Goal: Transaction & Acquisition: Purchase product/service

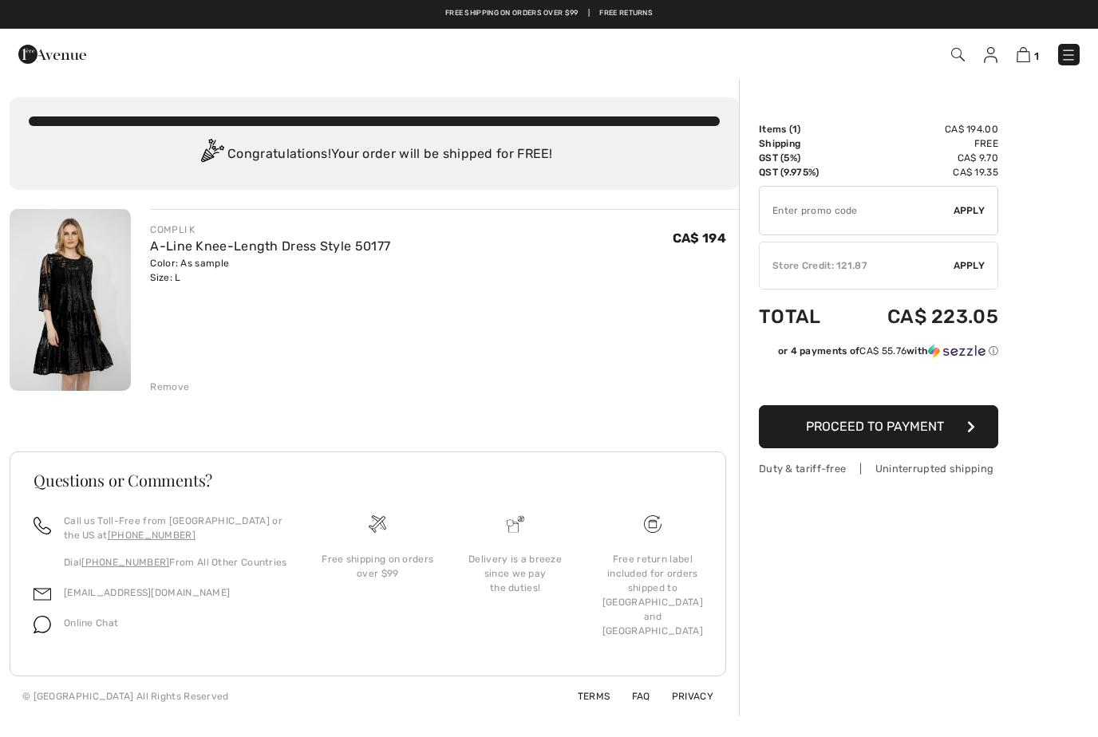
click at [981, 422] on button "Proceed to Payment" at bounding box center [878, 426] width 239 height 43
click at [908, 428] on span "Proceed to Payment" at bounding box center [875, 426] width 138 height 15
click at [951, 433] on button "Proceed to Payment" at bounding box center [878, 426] width 239 height 43
click at [947, 435] on button "Proceed to Payment" at bounding box center [878, 426] width 239 height 43
click at [930, 436] on button "Proceed to Payment" at bounding box center [878, 426] width 239 height 43
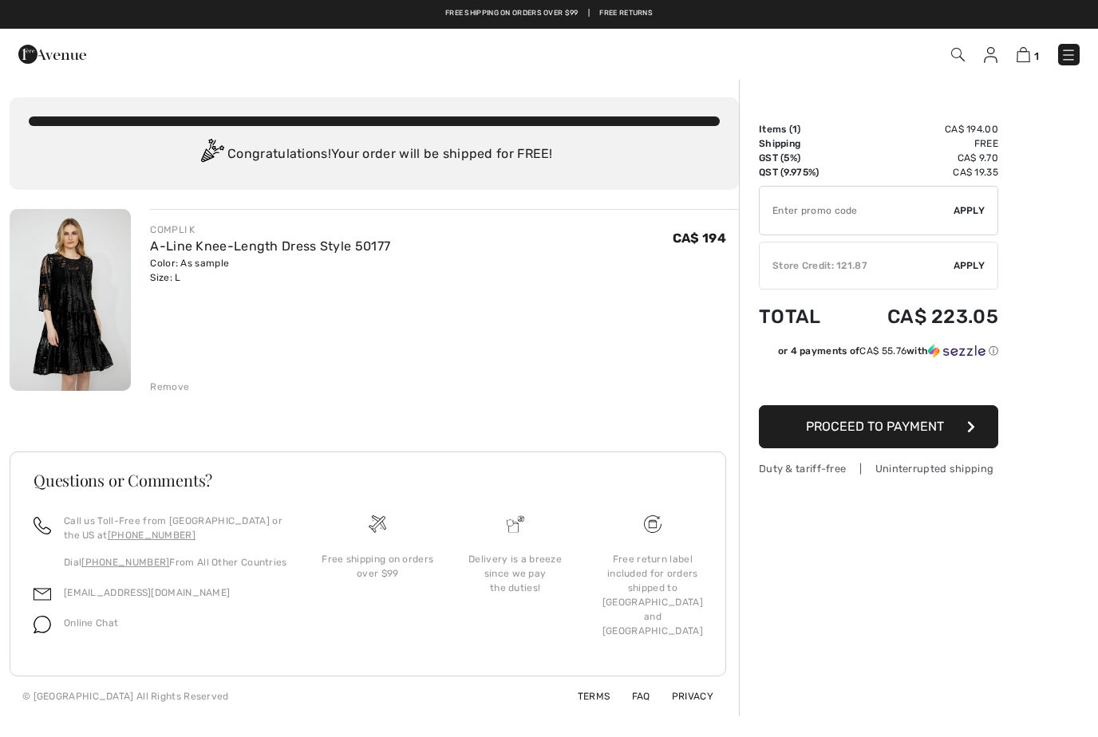
click at [927, 432] on span "Proceed to Payment" at bounding box center [875, 426] width 138 height 15
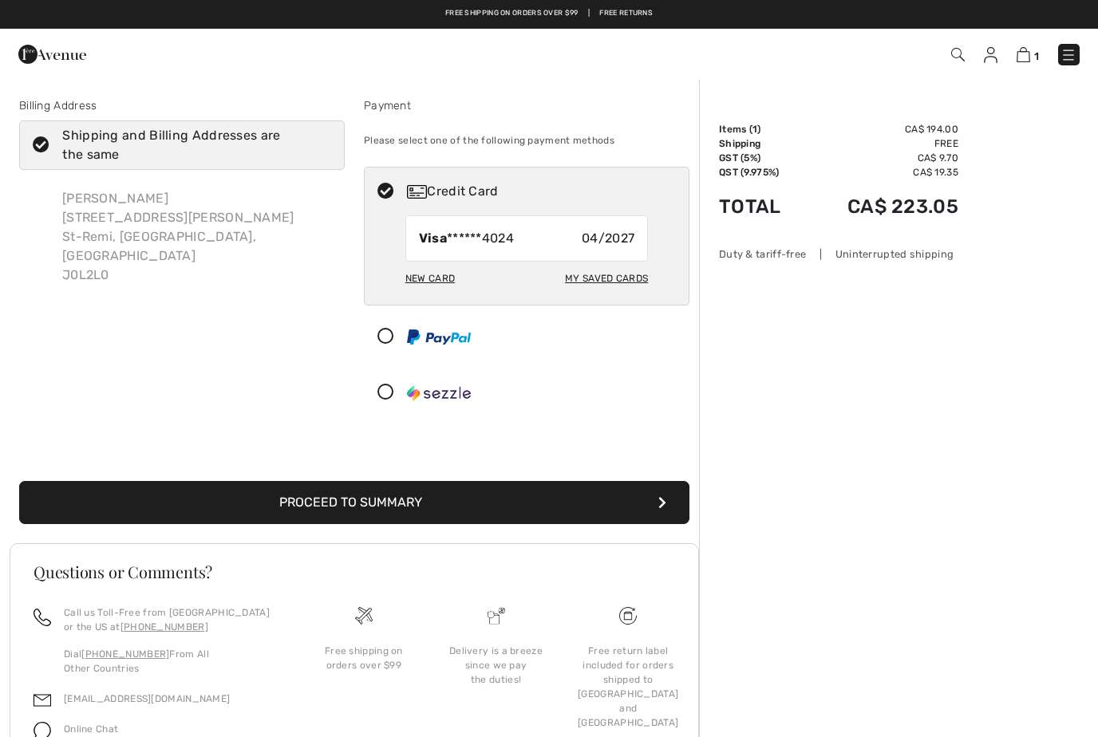
click at [436, 291] on div "New Card" at bounding box center [429, 278] width 49 height 27
radio input "true"
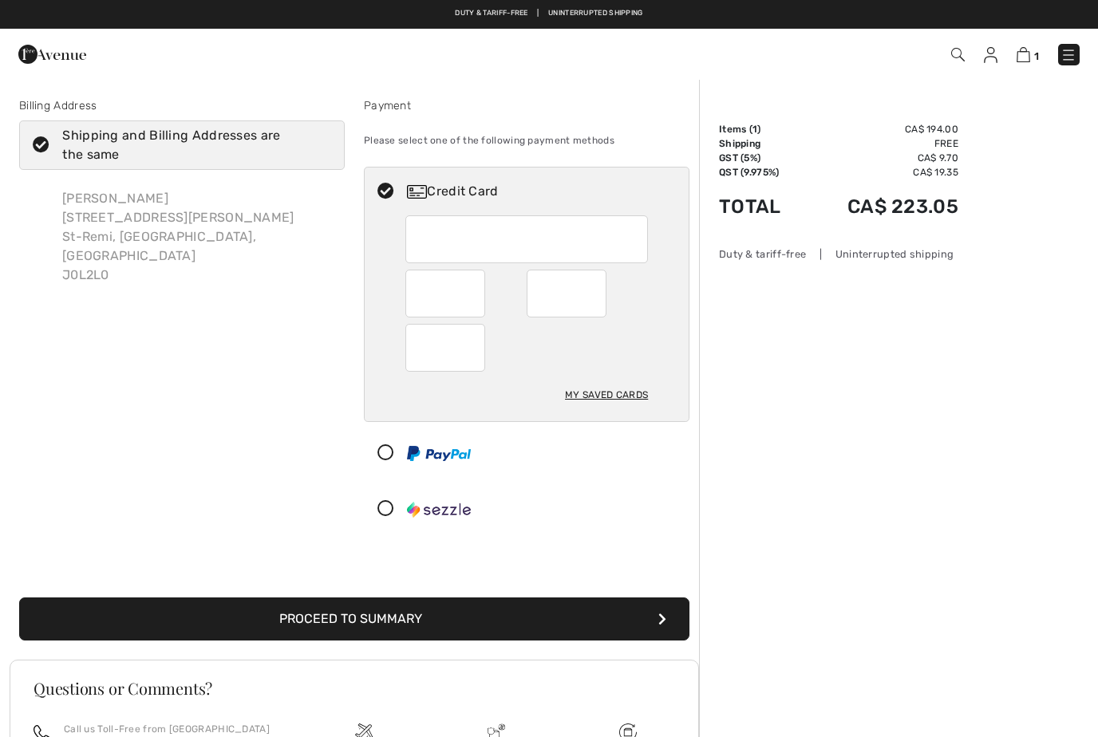
click at [449, 627] on button "Proceed to Summary" at bounding box center [354, 619] width 670 height 43
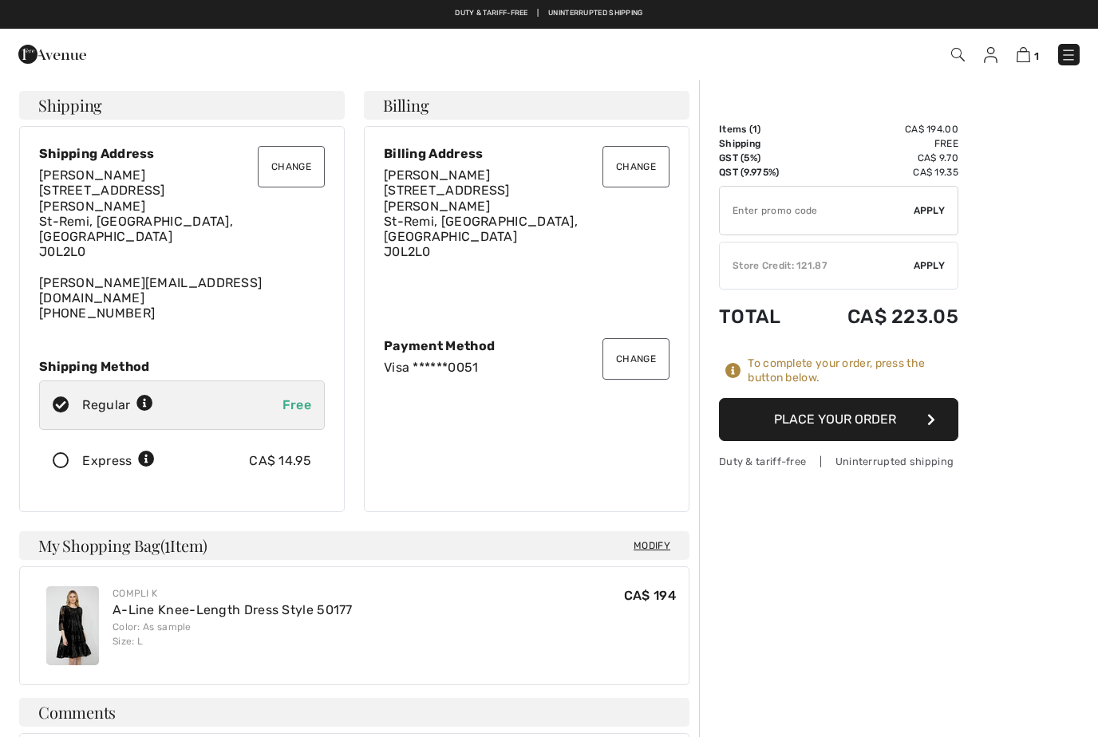
click at [912, 425] on button "Place Your Order" at bounding box center [838, 419] width 239 height 43
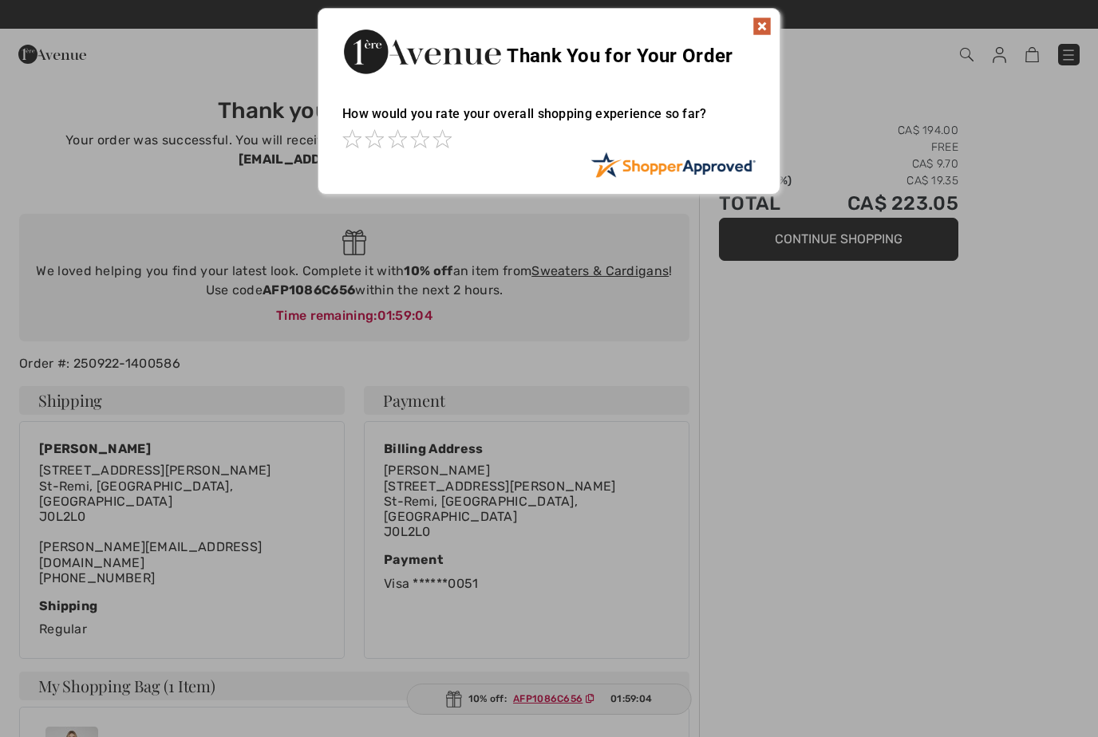
click at [859, 87] on div "Sorry! Something went wrong. Close Thank You for Your Order How would you rate …" at bounding box center [549, 101] width 1098 height 203
click at [768, 23] on img at bounding box center [762, 26] width 19 height 19
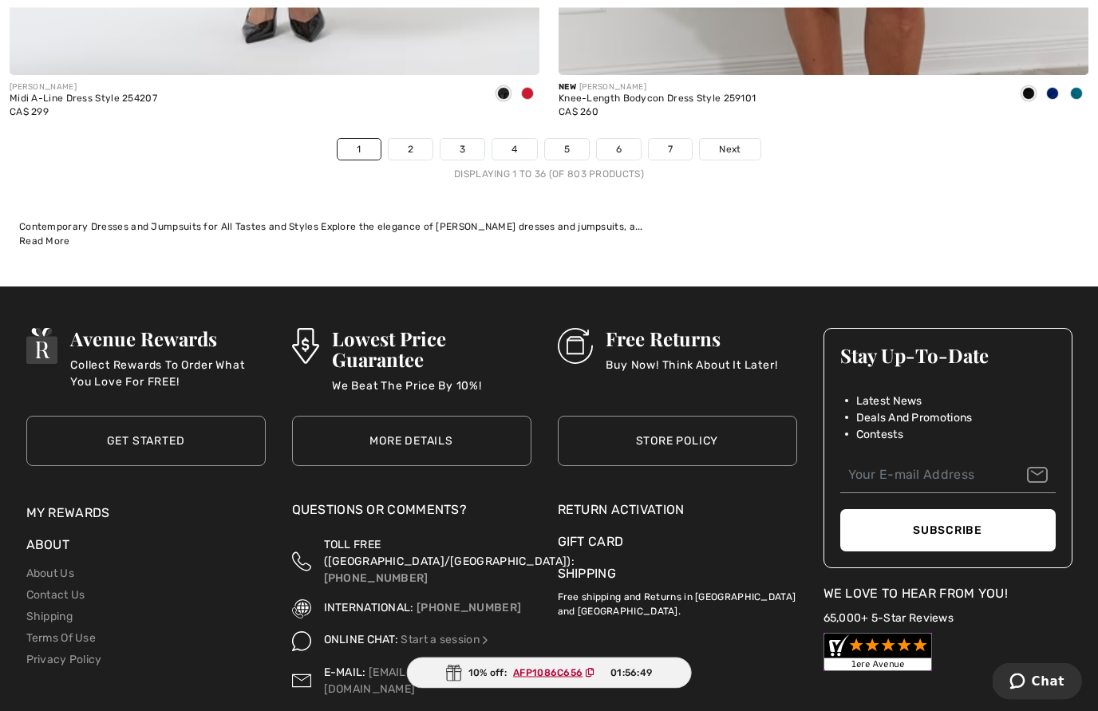
scroll to position [15901, 0]
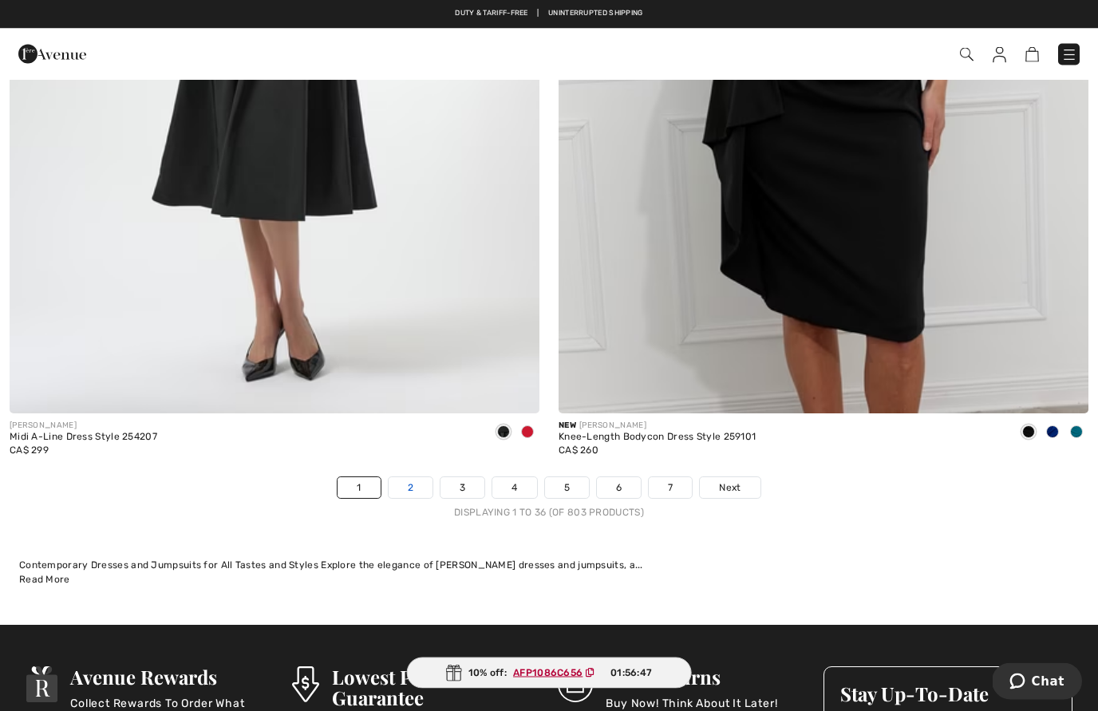
click at [405, 478] on link "2" at bounding box center [411, 488] width 44 height 21
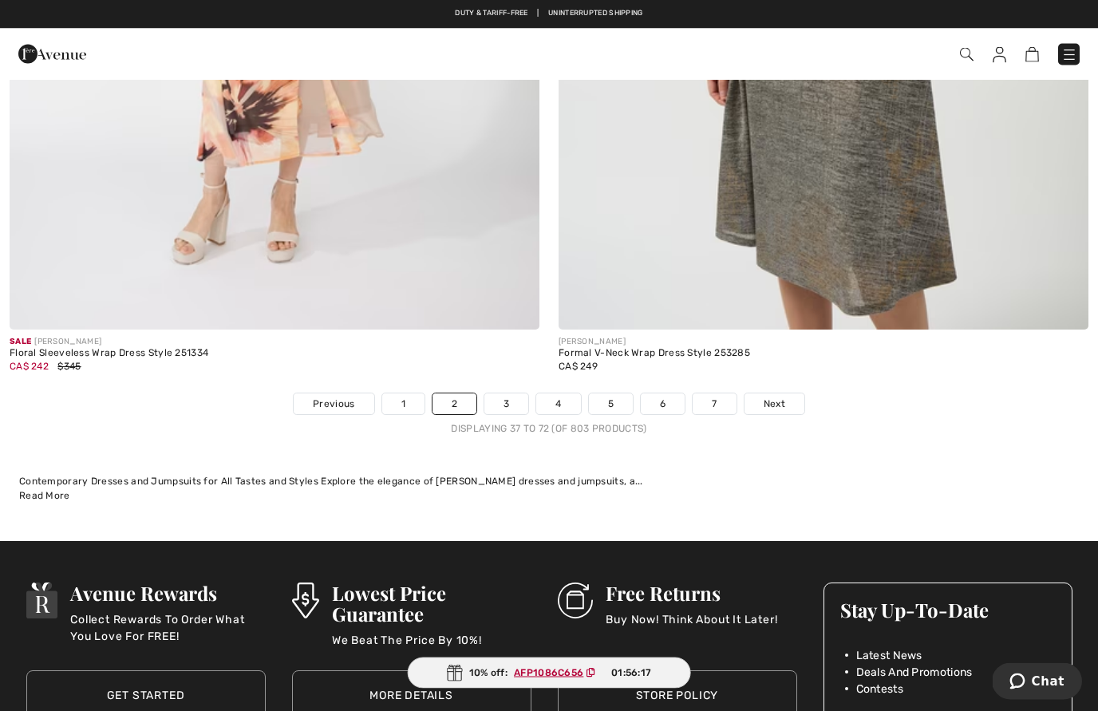
scroll to position [15591, 0]
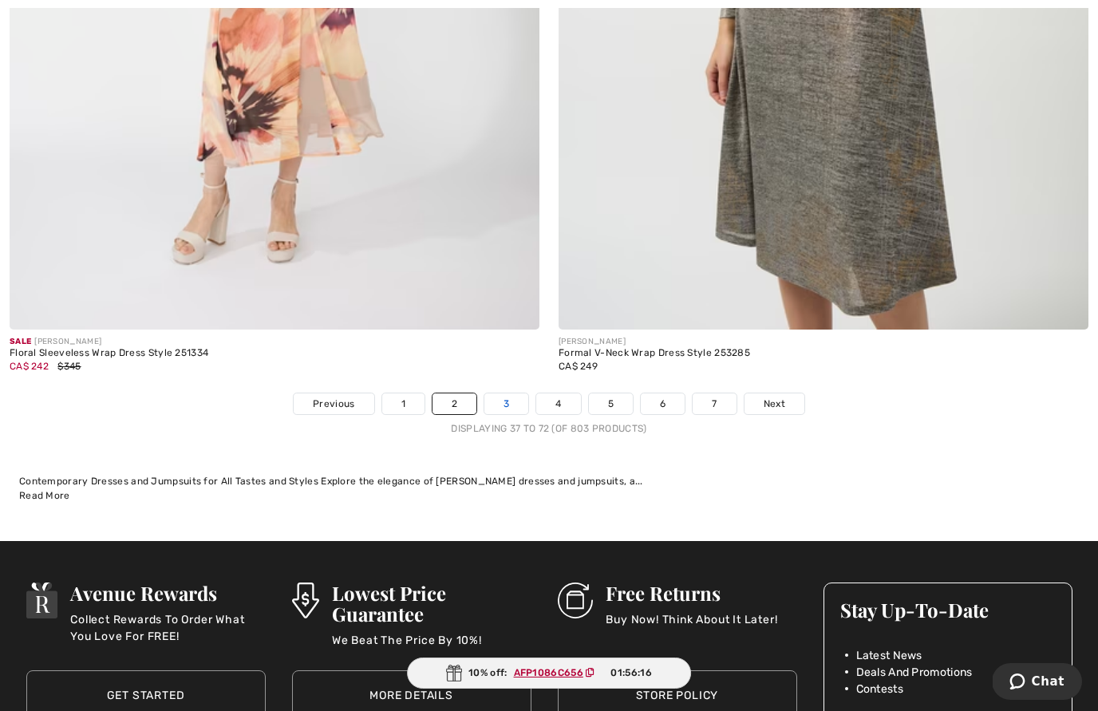
click at [508, 395] on link "3" at bounding box center [506, 403] width 44 height 21
click at [508, 393] on link "3" at bounding box center [506, 403] width 44 height 21
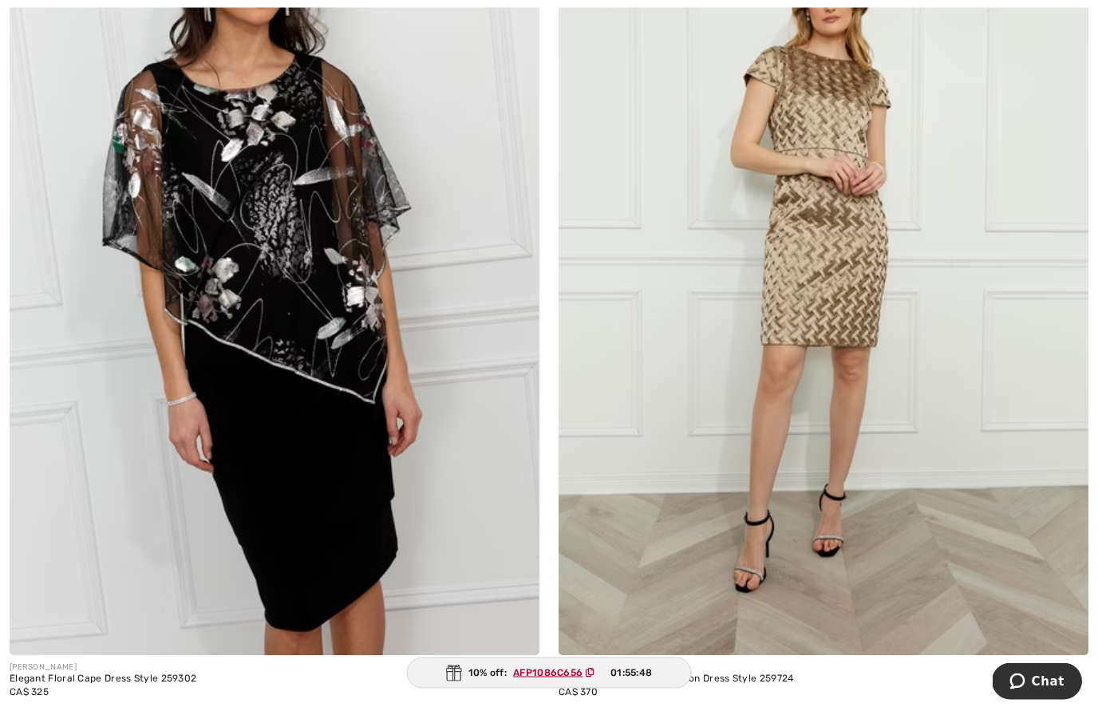
scroll to position [15265, 0]
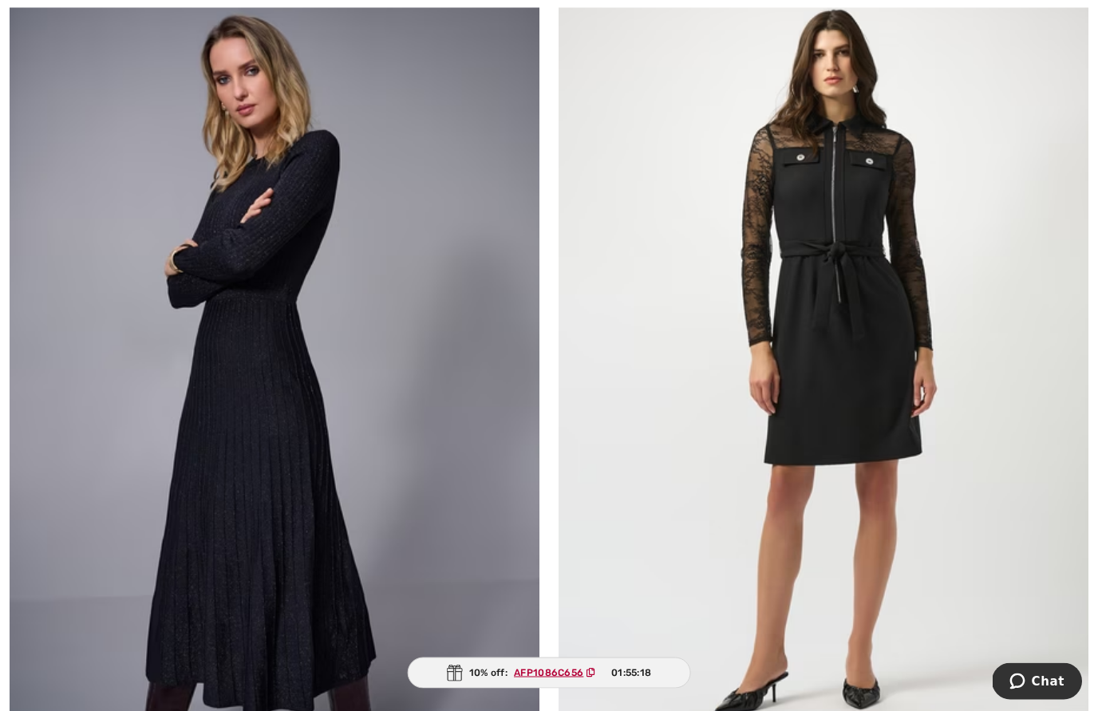
scroll to position [8141, 0]
click at [290, 483] on img at bounding box center [275, 352] width 530 height 795
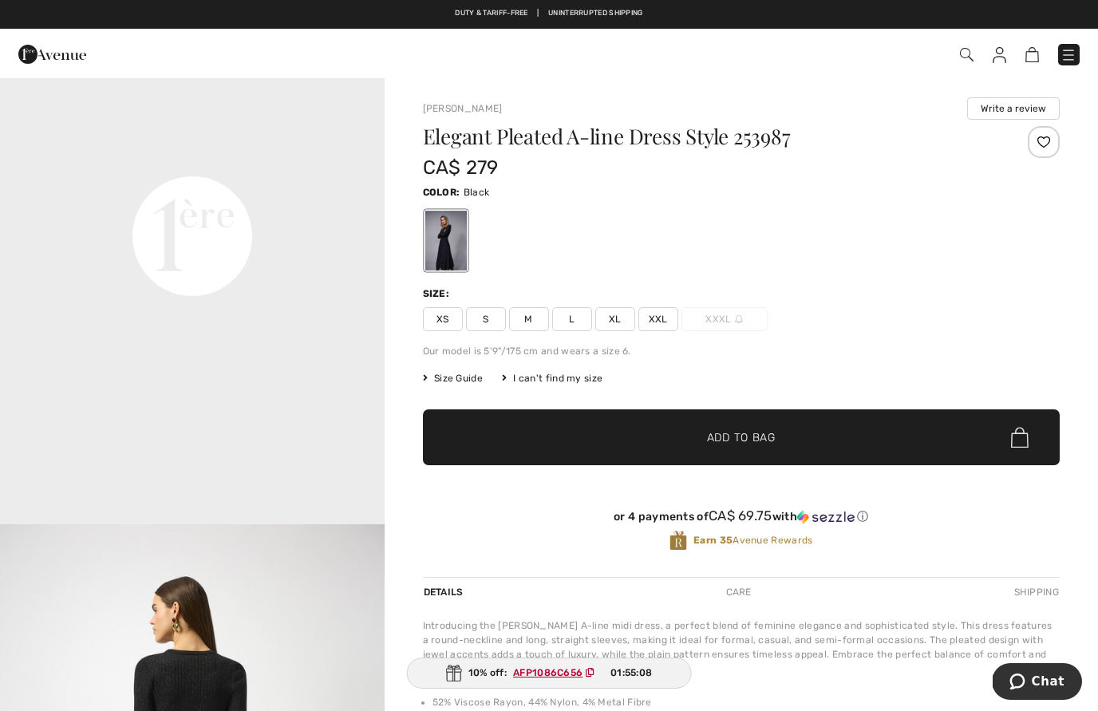
scroll to position [1286, 0]
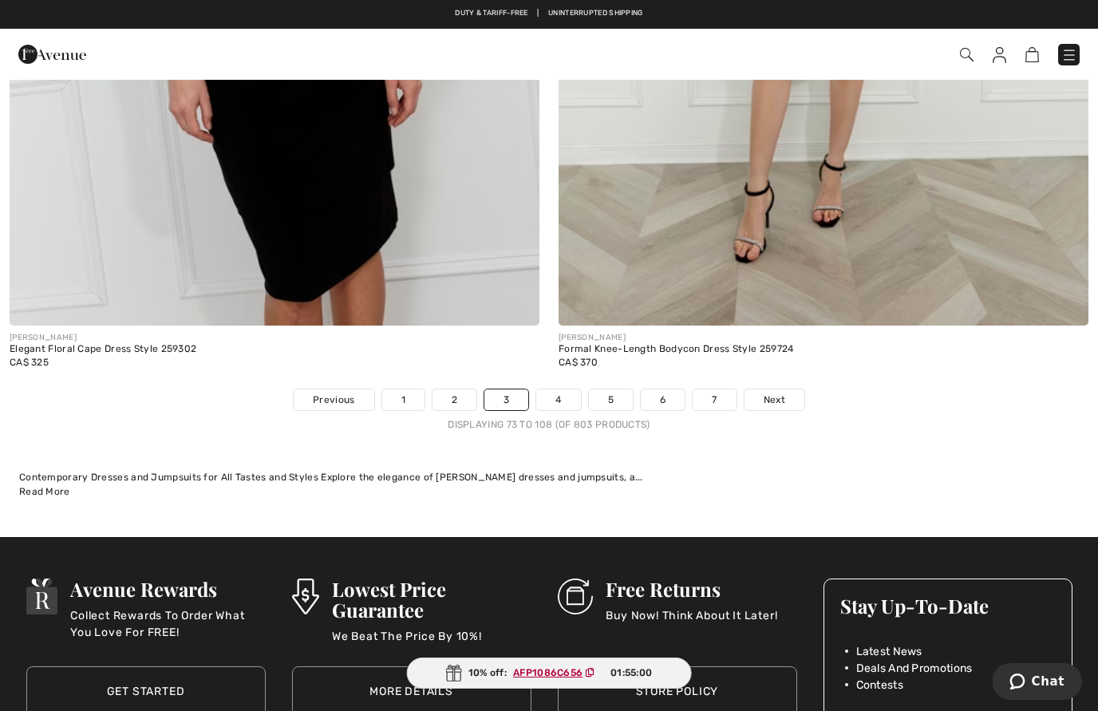
scroll to position [15567, 0]
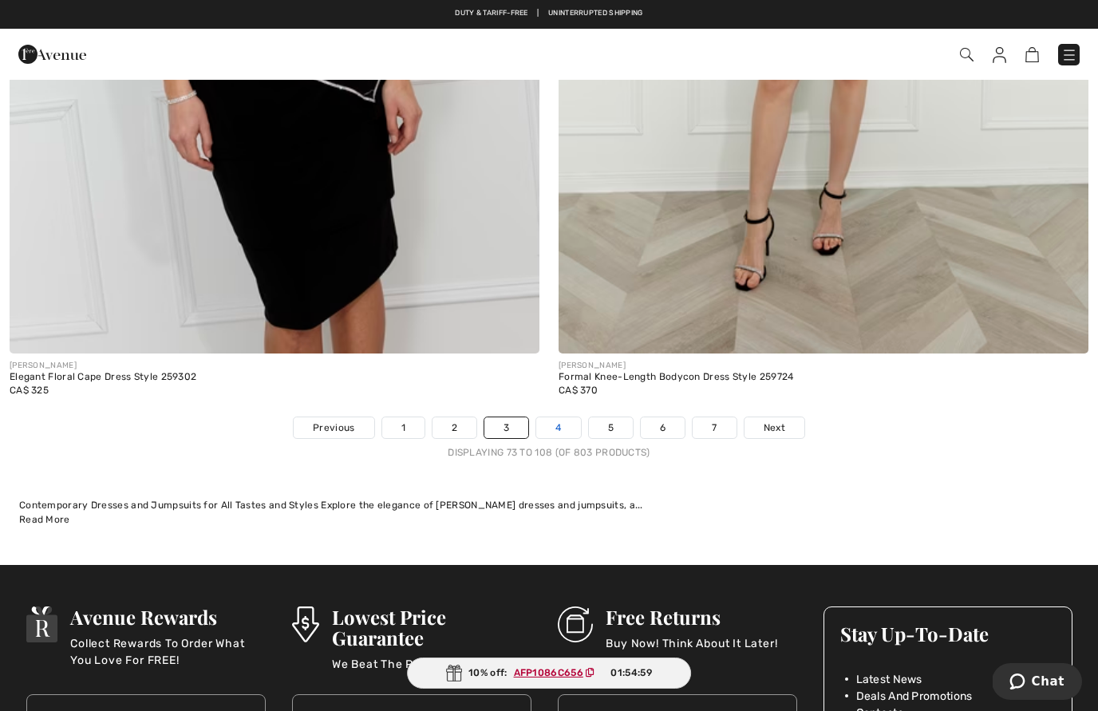
click at [573, 417] on link "4" at bounding box center [558, 427] width 44 height 21
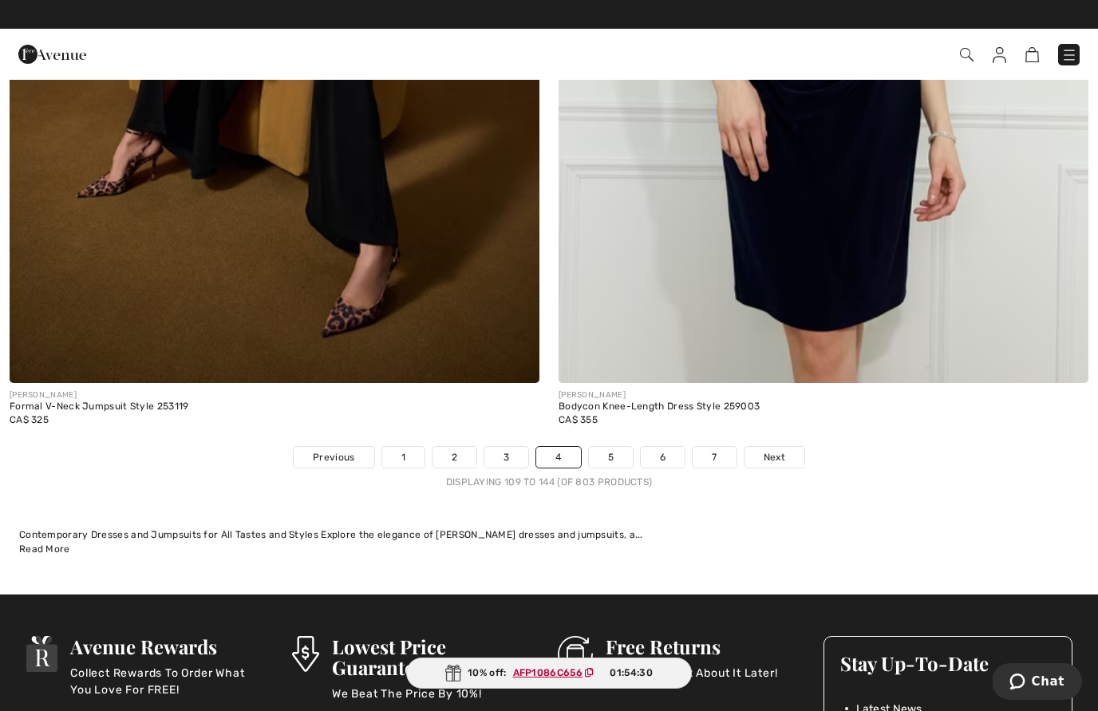
scroll to position [15483, 0]
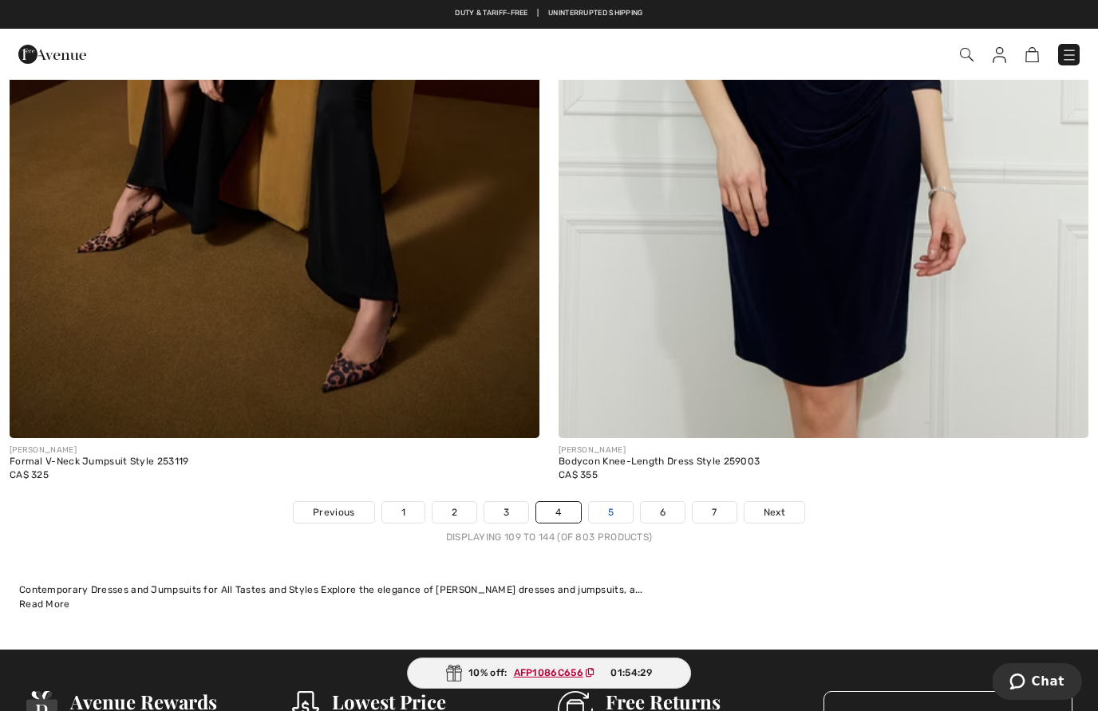
click at [612, 508] on link "5" at bounding box center [611, 512] width 44 height 21
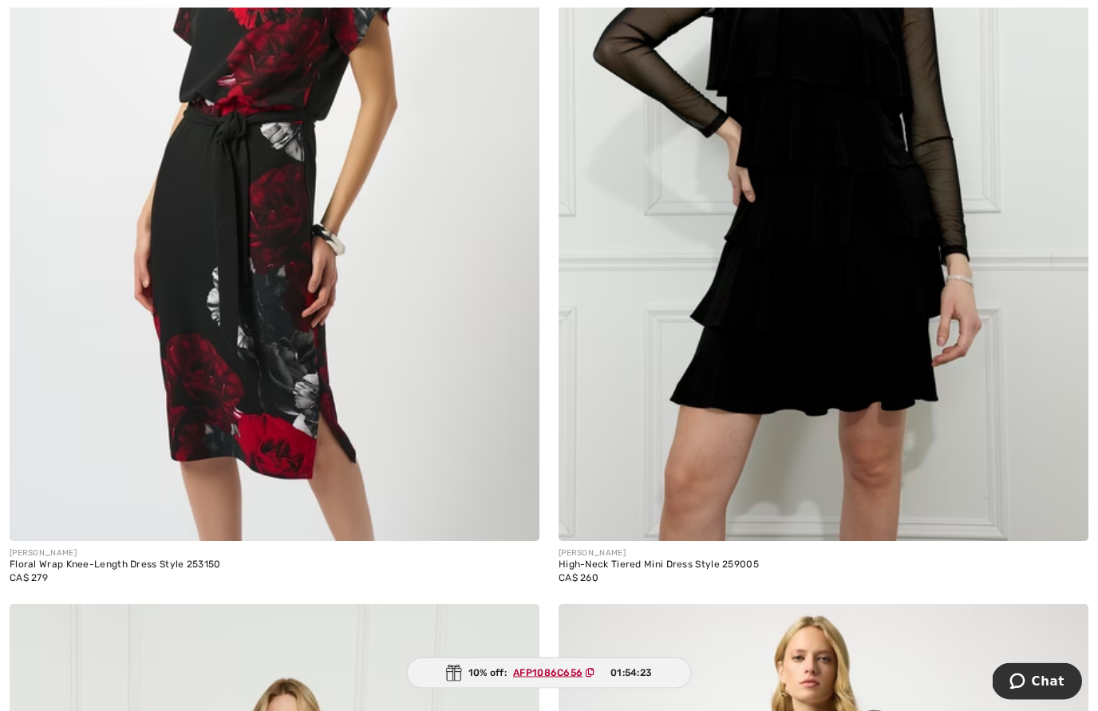
scroll to position [461, 0]
click at [863, 378] on img at bounding box center [824, 143] width 530 height 795
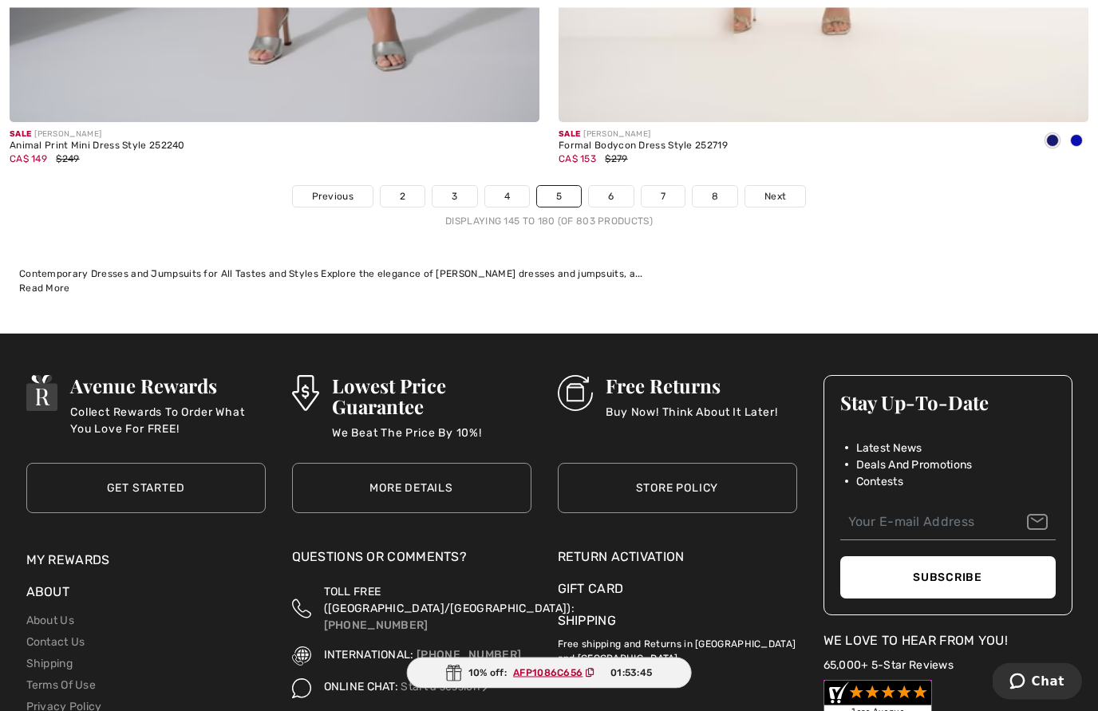
scroll to position [15799, 0]
click at [621, 186] on link "6" at bounding box center [611, 196] width 44 height 21
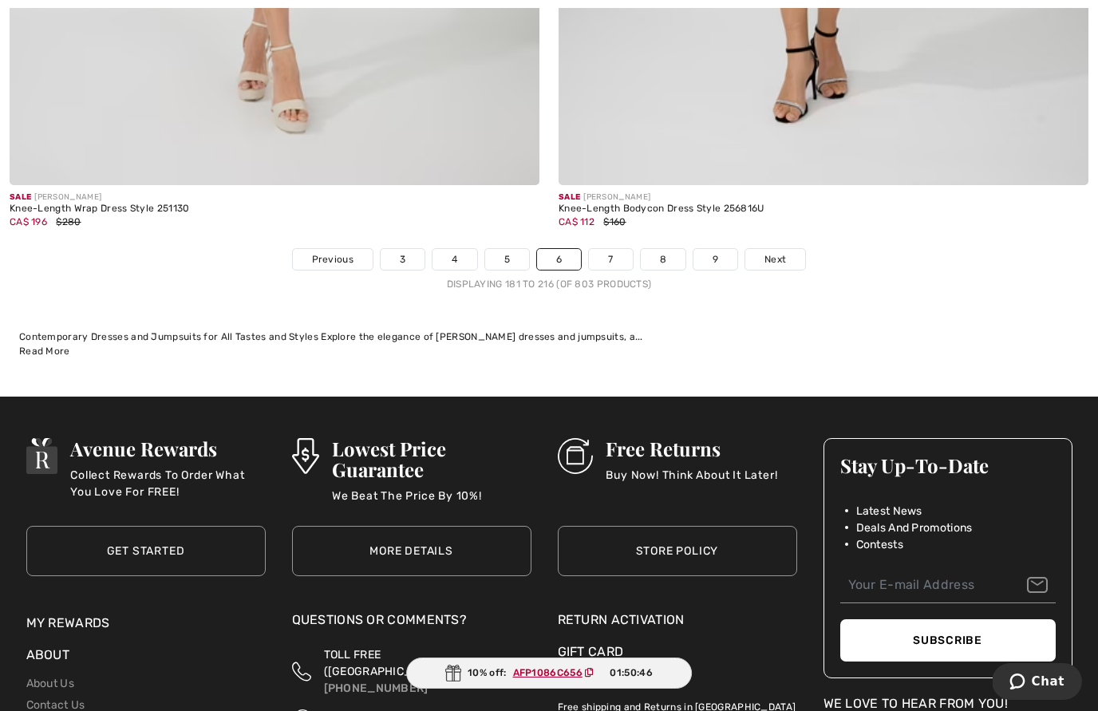
scroll to position [15729, 0]
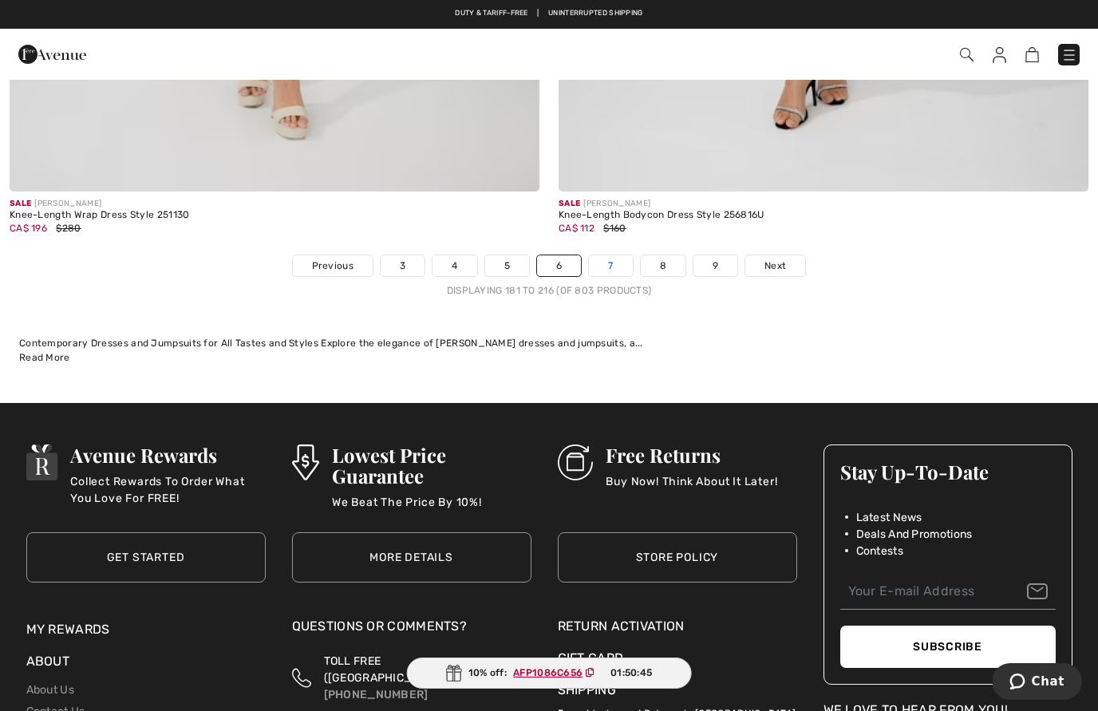
click at [607, 263] on link "7" at bounding box center [610, 265] width 43 height 21
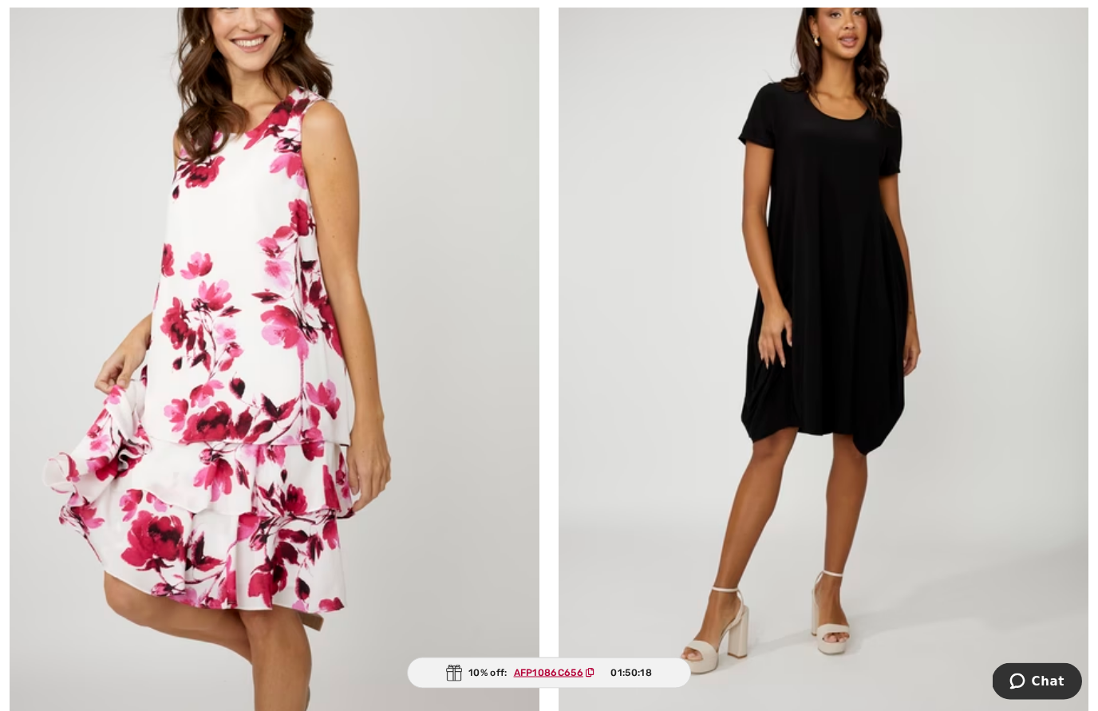
scroll to position [14350, 0]
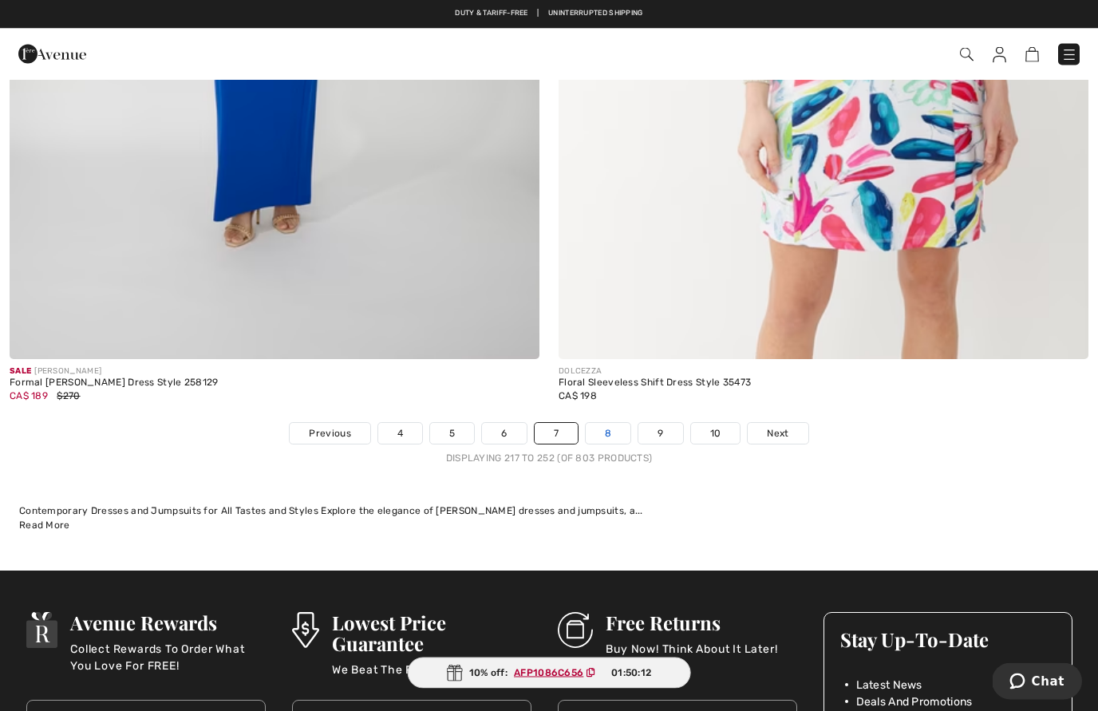
click at [610, 424] on link "8" at bounding box center [608, 434] width 45 height 21
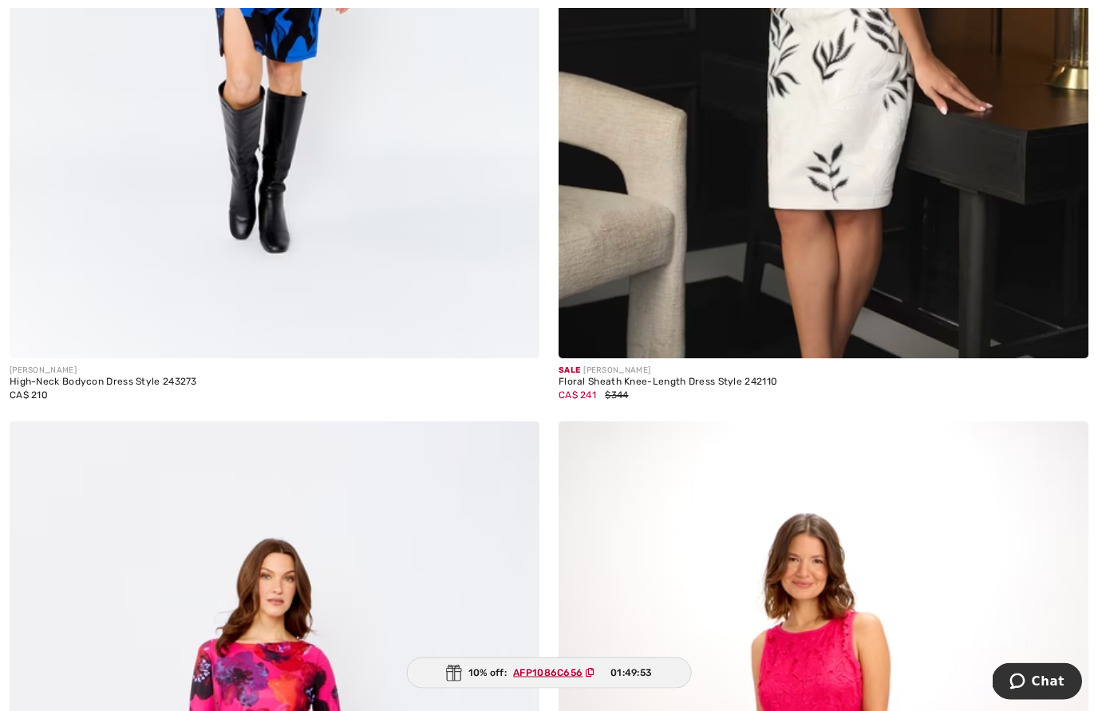
scroll to position [9399, 0]
